Goal: Task Accomplishment & Management: Use online tool/utility

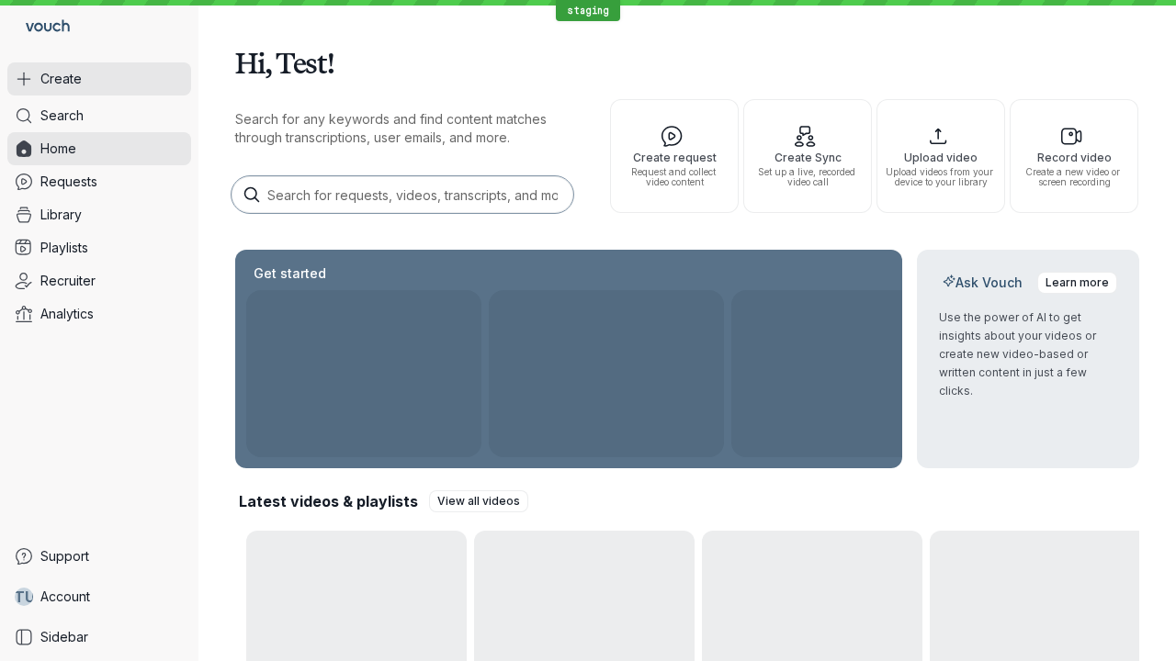
click at [99, 79] on button "Create" at bounding box center [99, 78] width 184 height 33
